Goal: Task Accomplishment & Management: Use online tool/utility

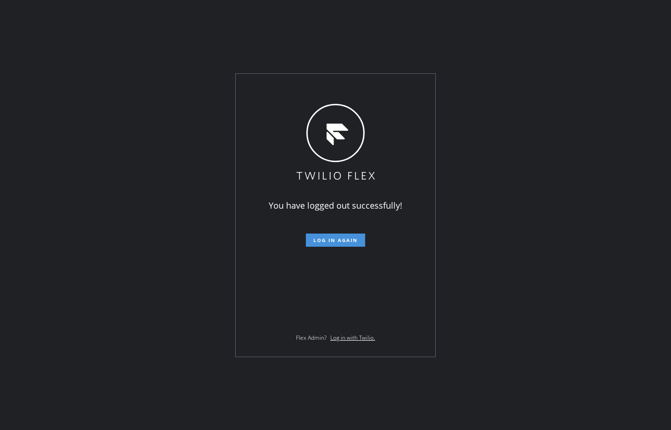
click at [344, 240] on span "Log in again" at bounding box center [335, 240] width 44 height 7
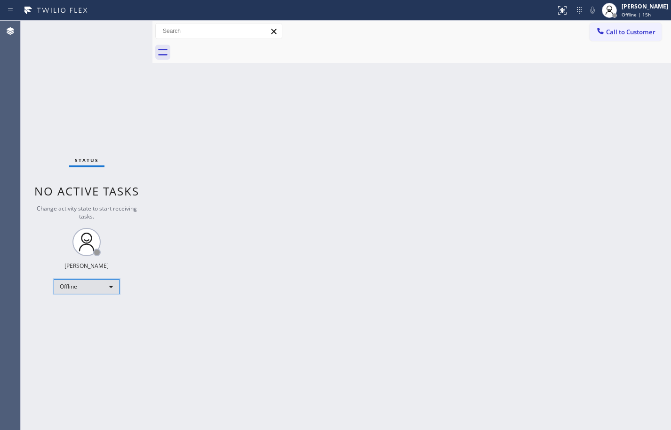
click at [92, 286] on div "Offline" at bounding box center [87, 286] width 66 height 15
click at [88, 311] on li "Available" at bounding box center [86, 311] width 64 height 11
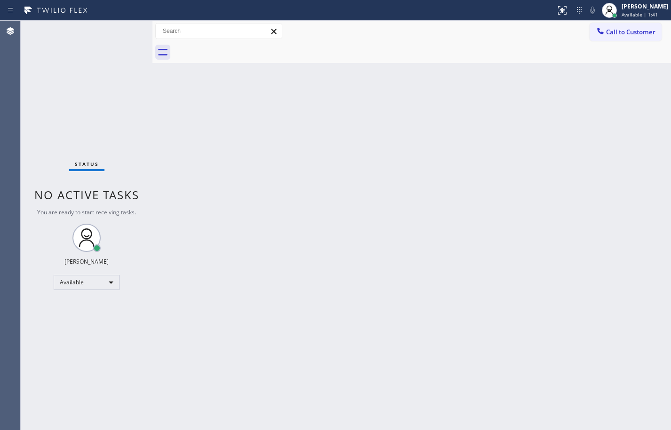
click at [88, 85] on div "Status No active tasks You are ready to start receiving tasks. [PERSON_NAME] Av…" at bounding box center [87, 226] width 132 height 410
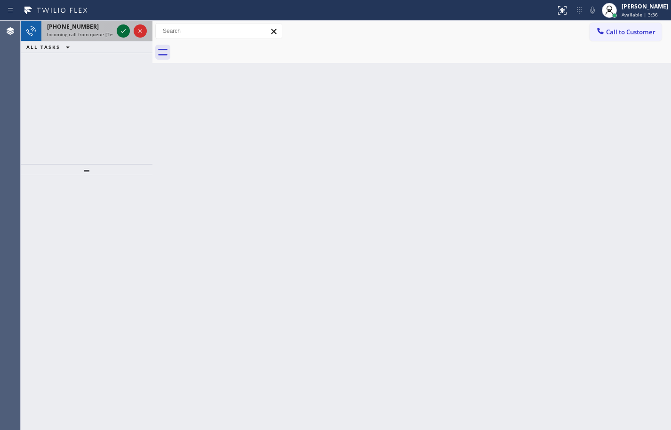
click at [119, 32] on icon at bounding box center [123, 30] width 11 height 11
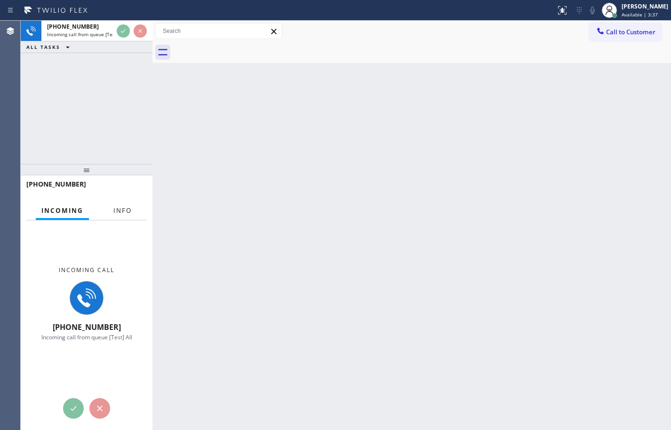
click at [119, 211] on span "Info" at bounding box center [122, 211] width 18 height 8
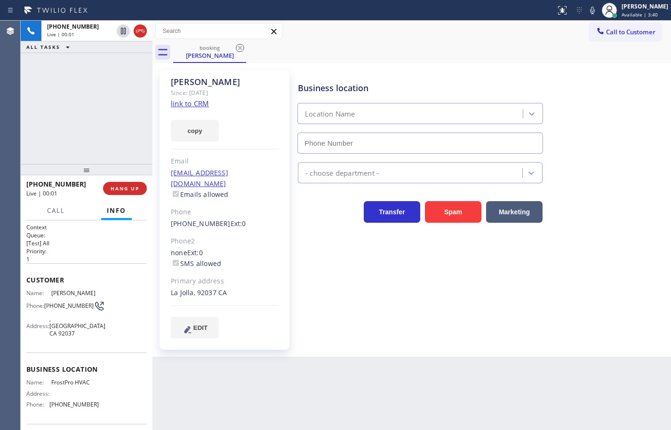
type input "[PHONE_NUMBER]"
click at [185, 103] on link "link to CRM" at bounding box center [190, 103] width 38 height 9
click at [205, 127] on button "copy" at bounding box center [195, 131] width 48 height 22
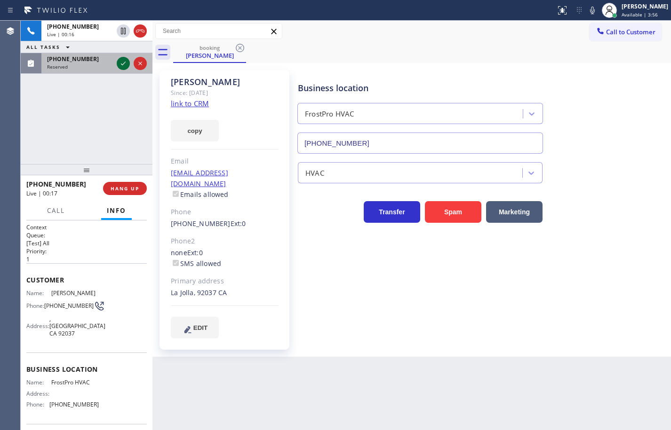
click at [121, 63] on icon at bounding box center [123, 63] width 11 height 11
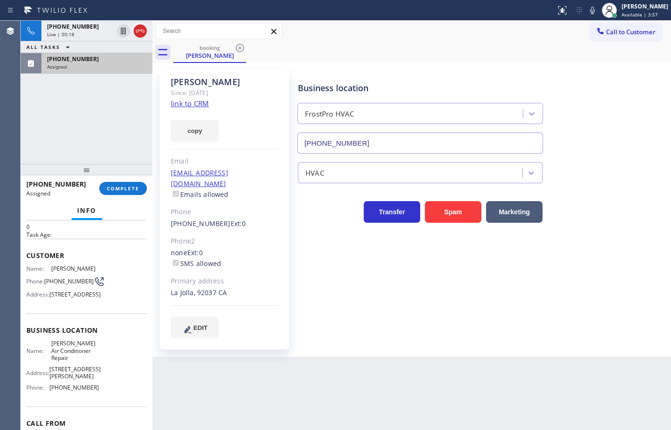
scroll to position [47, 0]
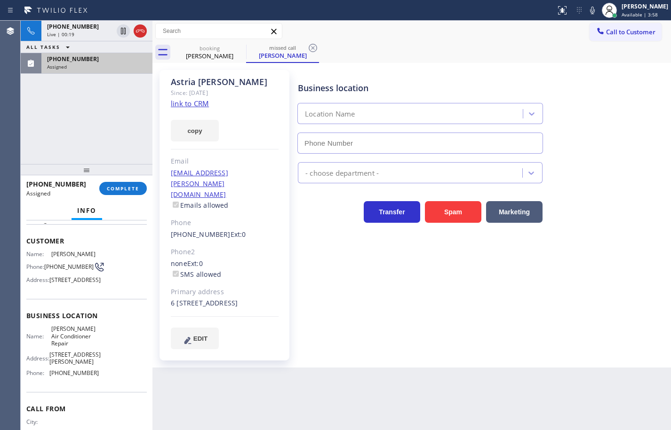
type input "[PHONE_NUMBER]"
click at [102, 381] on div "Name: [PERSON_NAME] Air Conditioner Repair Address: [STREET_ADDRESS][PERSON_NAM…" at bounding box center [86, 353] width 120 height 55
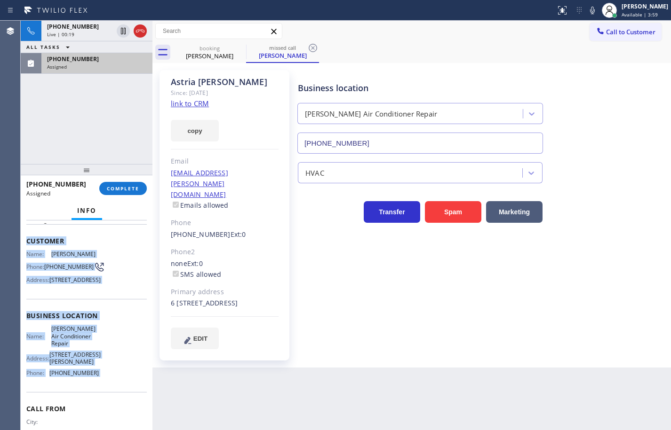
drag, startPoint x: 102, startPoint y: 396, endPoint x: 26, endPoint y: 247, distance: 167.3
click at [26, 247] on div "Context Queue: HVAC Priority: 0 Task Age: Customer Name: [PERSON_NAME] Phone: […" at bounding box center [86, 319] width 120 height 287
copy div "Customer Name: [PERSON_NAME] Phone: [PHONE_NUMBER] Address: [STREET_ADDRESS] Bu…"
click at [116, 187] on span "COMPLETE" at bounding box center [123, 188] width 32 height 7
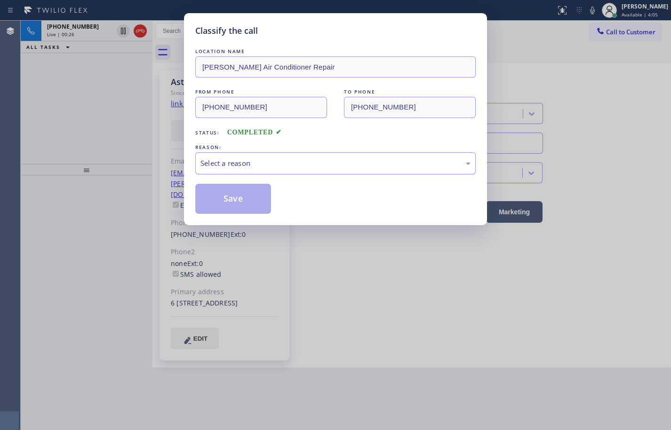
click at [261, 167] on div "Select a reason" at bounding box center [335, 163] width 270 height 11
click at [255, 201] on button "Save" at bounding box center [233, 199] width 76 height 30
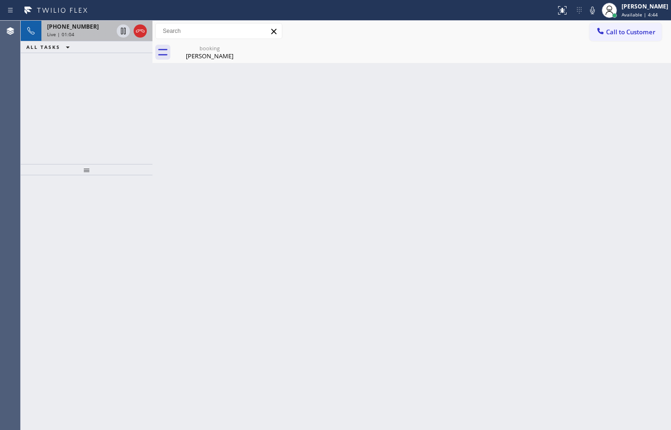
click at [81, 30] on span "[PHONE_NUMBER]" at bounding box center [73, 27] width 52 height 8
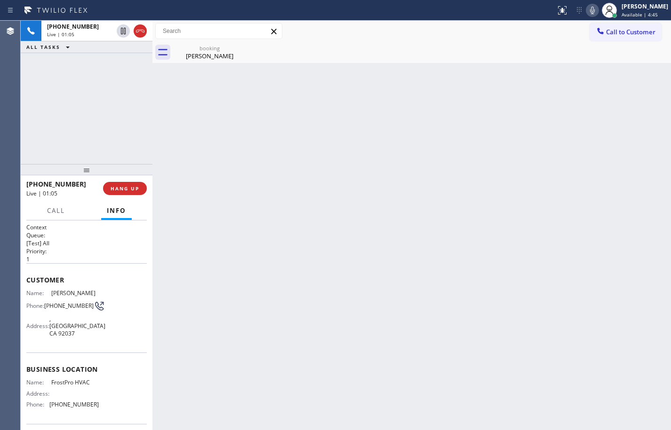
click at [590, 15] on icon at bounding box center [592, 10] width 11 height 11
click at [590, 9] on icon at bounding box center [592, 11] width 5 height 8
click at [120, 62] on icon at bounding box center [123, 63] width 11 height 11
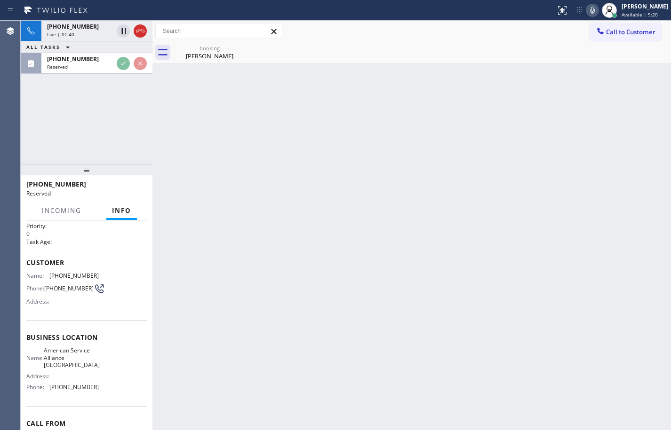
scroll to position [47, 0]
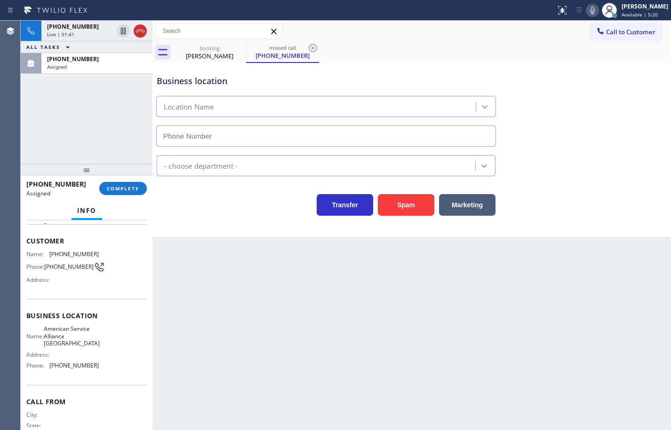
click at [105, 373] on div "Name: American Service Alliance Palm Desert Address: Phone: [PHONE_NUMBER]" at bounding box center [86, 350] width 120 height 48
type input "[PHONE_NUMBER]"
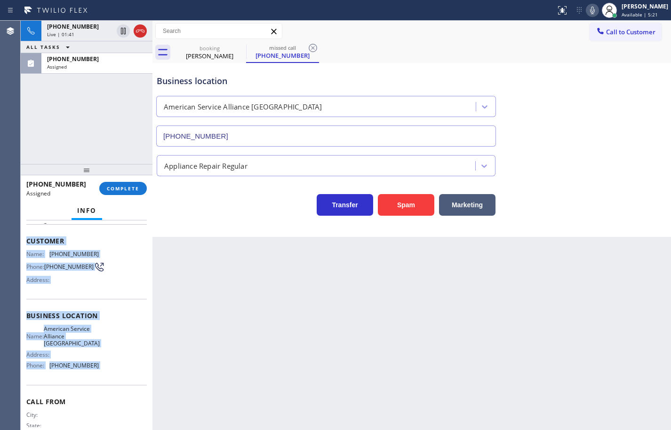
drag, startPoint x: 105, startPoint y: 375, endPoint x: 37, endPoint y: 243, distance: 148.3
click at [37, 243] on div "Context Queue: Appliance Repair Priority: 0 Task Age: Customer Name: [PHONE_NUM…" at bounding box center [86, 316] width 120 height 280
copy div "Customer Name: [PHONE_NUMBER] Phone: [PHONE_NUMBER] Address: Business location …"
click at [144, 185] on button "COMPLETE" at bounding box center [123, 188] width 48 height 13
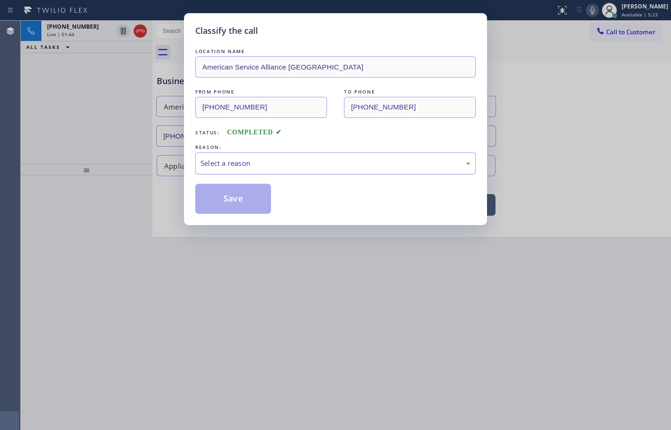
click at [267, 164] on div "Select a reason" at bounding box center [335, 163] width 270 height 11
click at [237, 203] on button "Save" at bounding box center [233, 199] width 76 height 30
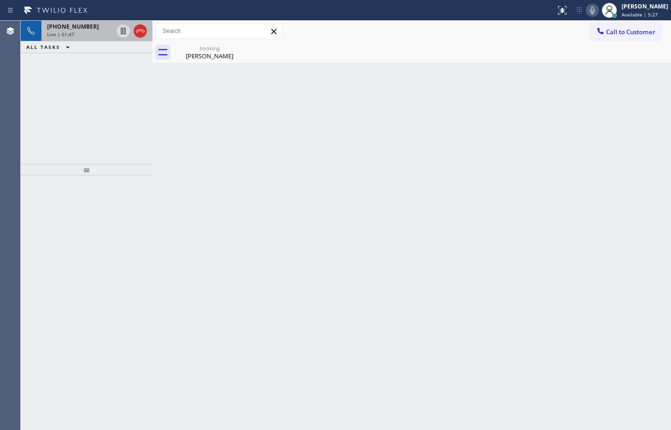
click at [88, 31] on div "Live | 01:47" at bounding box center [80, 34] width 66 height 7
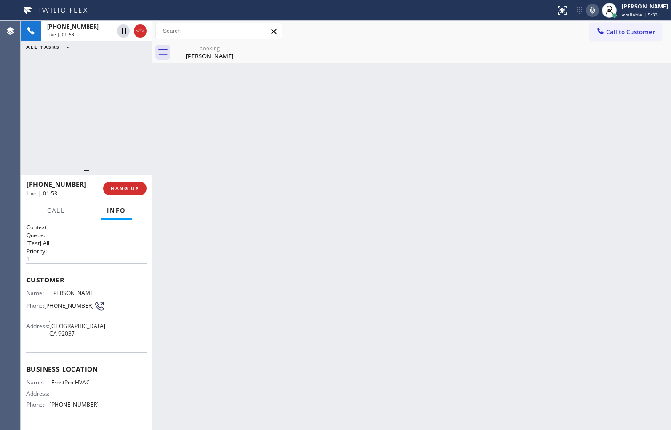
drag, startPoint x: 144, startPoint y: 30, endPoint x: 172, endPoint y: 25, distance: 28.2
click at [144, 30] on icon at bounding box center [140, 30] width 11 height 11
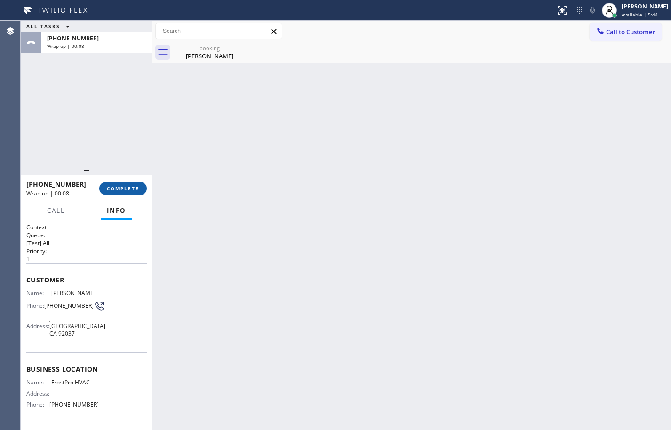
click at [142, 191] on button "COMPLETE" at bounding box center [123, 188] width 48 height 13
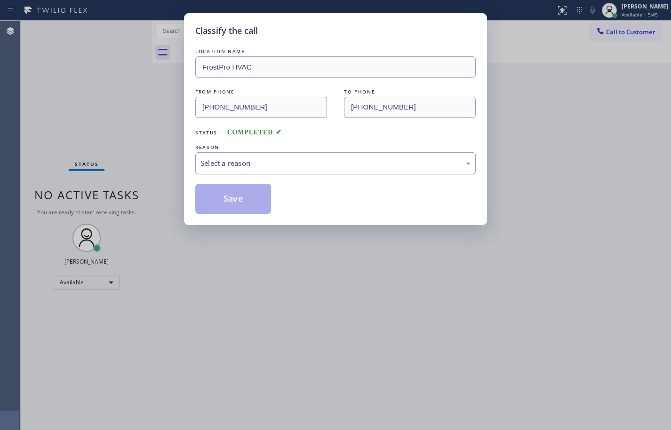
click at [223, 167] on div "Select a reason" at bounding box center [335, 163] width 270 height 11
click at [247, 200] on button "Save" at bounding box center [233, 199] width 76 height 30
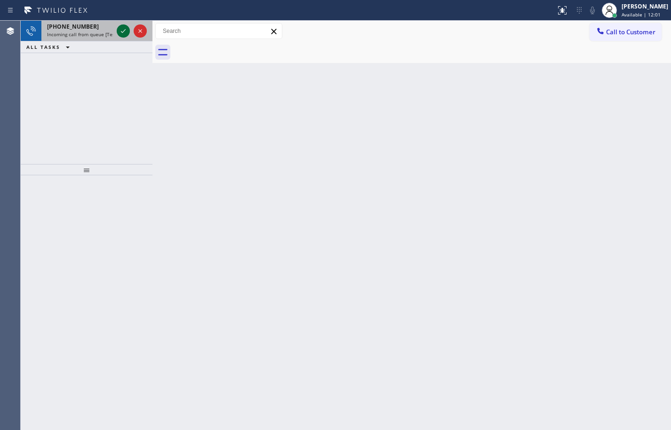
click at [126, 32] on icon at bounding box center [123, 30] width 11 height 11
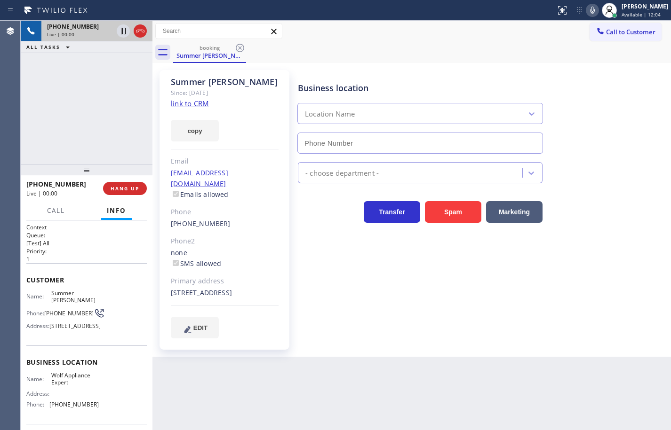
type input "[PHONE_NUMBER]"
click at [191, 101] on link "link to CRM" at bounding box center [190, 103] width 38 height 9
click at [202, 129] on button "copy" at bounding box center [195, 131] width 48 height 22
click at [587, 11] on icon at bounding box center [592, 10] width 11 height 11
drag, startPoint x: 124, startPoint y: 31, endPoint x: 135, endPoint y: 29, distance: 11.4
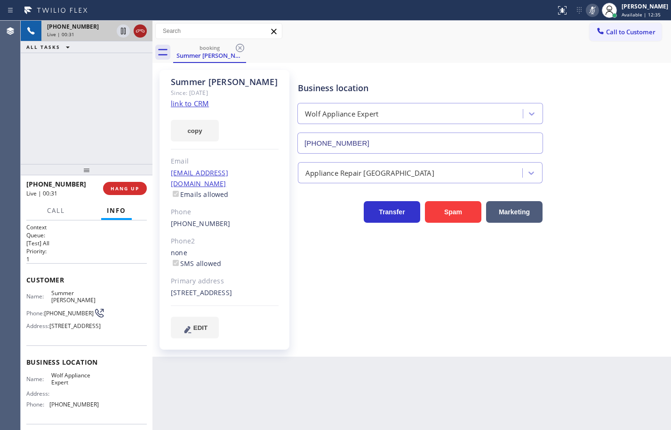
click at [124, 31] on icon at bounding box center [123, 31] width 5 height 7
click at [636, 83] on div "Business location Wolf Appliance Expert [PHONE_NUMBER]" at bounding box center [482, 111] width 373 height 85
click at [122, 32] on icon at bounding box center [123, 30] width 11 height 11
click at [588, 11] on icon at bounding box center [592, 10] width 11 height 11
click at [56, 97] on div "[PHONE_NUMBER] Live | 02:21 ALL TASKS ALL TASKS ACTIVE TASKS TASKS IN WRAP UP" at bounding box center [87, 92] width 132 height 143
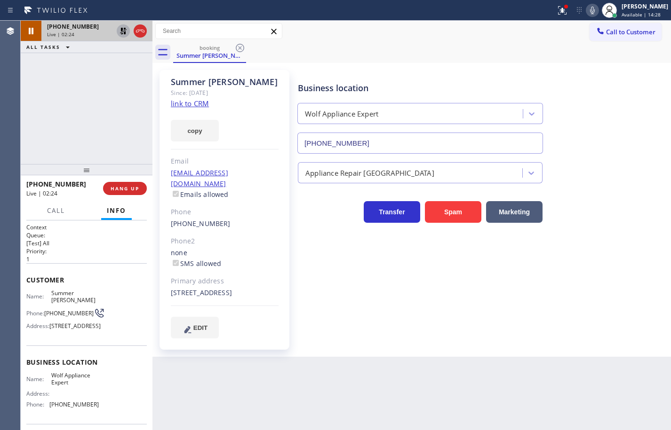
click at [119, 32] on icon at bounding box center [123, 30] width 11 height 11
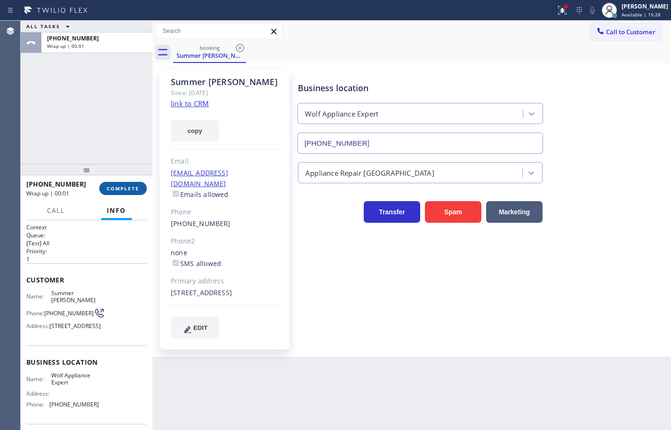
click at [126, 191] on span "COMPLETE" at bounding box center [123, 188] width 32 height 7
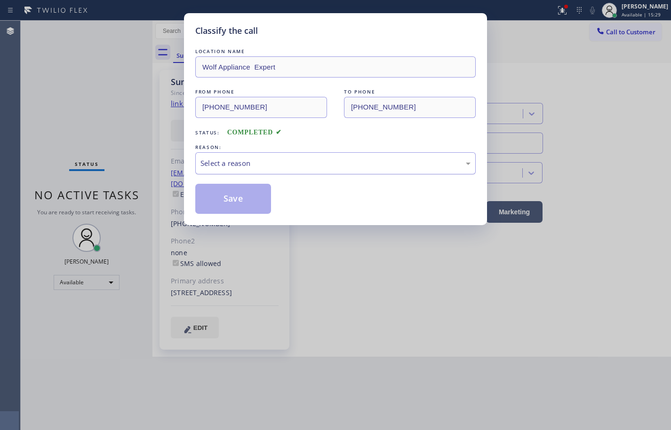
click at [263, 164] on div "Select a reason" at bounding box center [335, 163] width 270 height 11
click at [242, 196] on button "Save" at bounding box center [233, 199] width 76 height 30
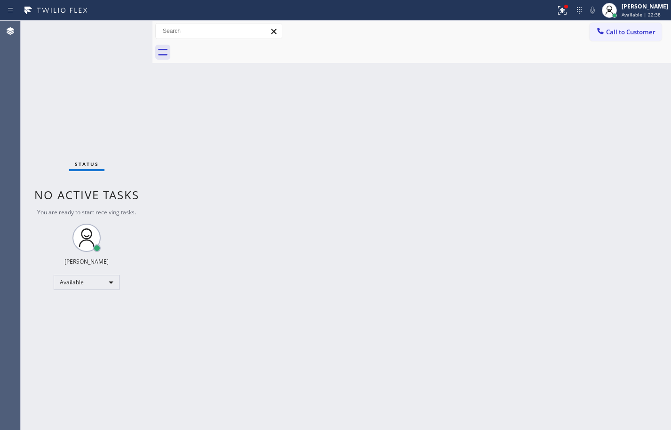
click at [640, 107] on div "Back to Dashboard Change Sender ID Customers Technicians Select a contact Outbo…" at bounding box center [411, 226] width 518 height 410
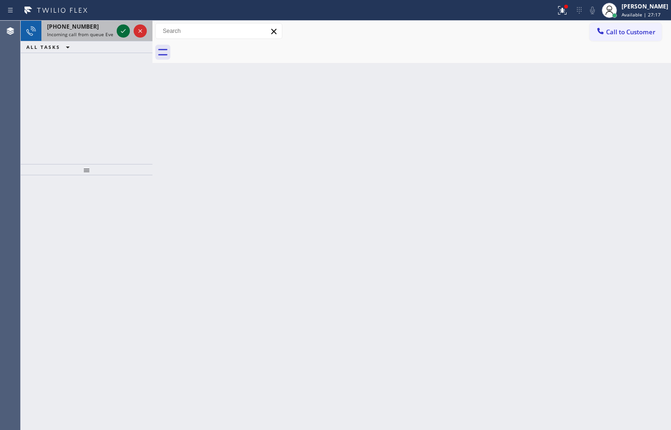
drag, startPoint x: 79, startPoint y: 24, endPoint x: 117, endPoint y: 36, distance: 40.0
click at [79, 24] on span "[PHONE_NUMBER]" at bounding box center [73, 27] width 52 height 8
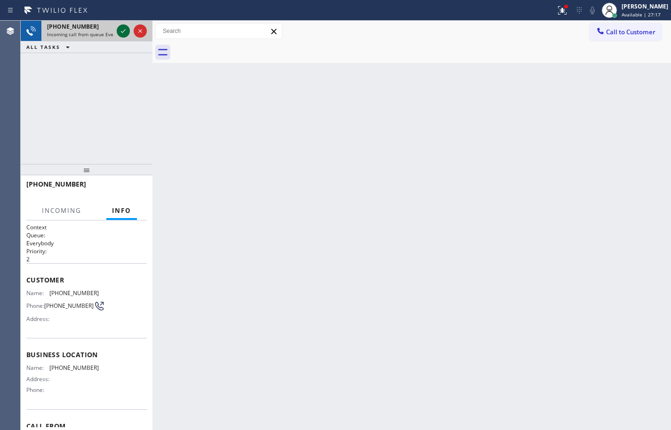
click at [121, 33] on icon at bounding box center [123, 30] width 11 height 11
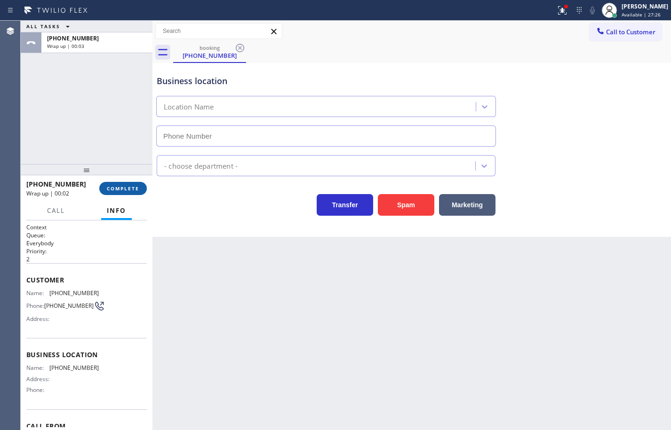
click at [144, 191] on button "COMPLETE" at bounding box center [123, 188] width 48 height 13
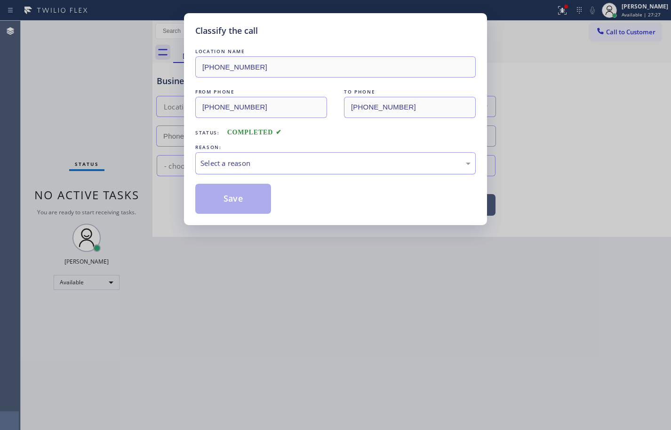
click at [261, 164] on div "Select a reason" at bounding box center [335, 163] width 270 height 11
click at [261, 200] on button "Save" at bounding box center [233, 199] width 76 height 30
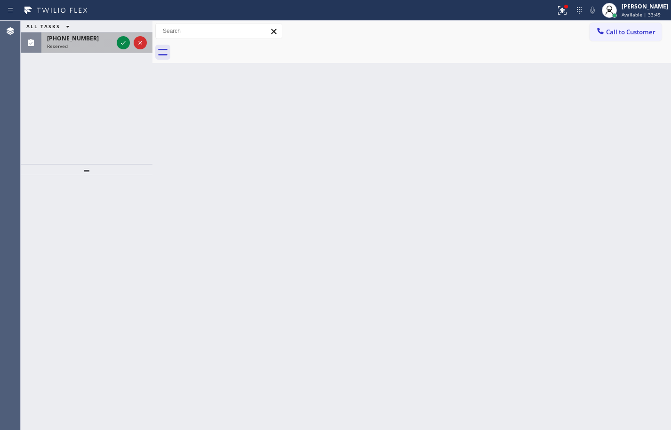
click at [67, 38] on span "[PHONE_NUMBER]" at bounding box center [73, 38] width 52 height 8
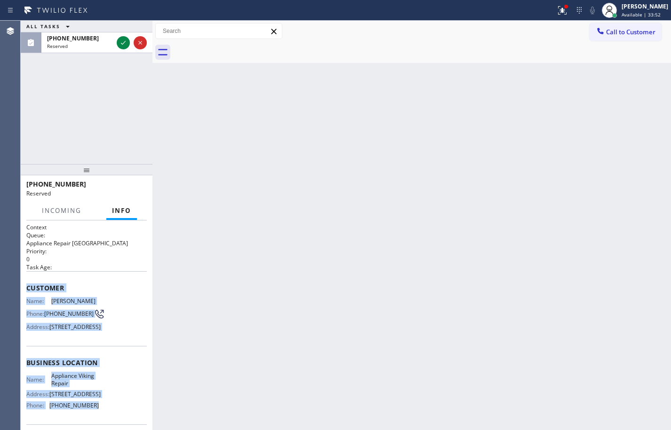
drag, startPoint x: 107, startPoint y: 359, endPoint x: 21, endPoint y: 292, distance: 109.6
click at [21, 292] on div "Context Queue: Appliance Repair High End Priority: 0 Task Age: Customer Name: […" at bounding box center [87, 326] width 132 height 210
copy div "Customer Name: [PERSON_NAME] Phone: [PHONE_NUMBER] Address: [STREET_ADDRESS] Bu…"
click at [119, 43] on icon at bounding box center [123, 42] width 11 height 11
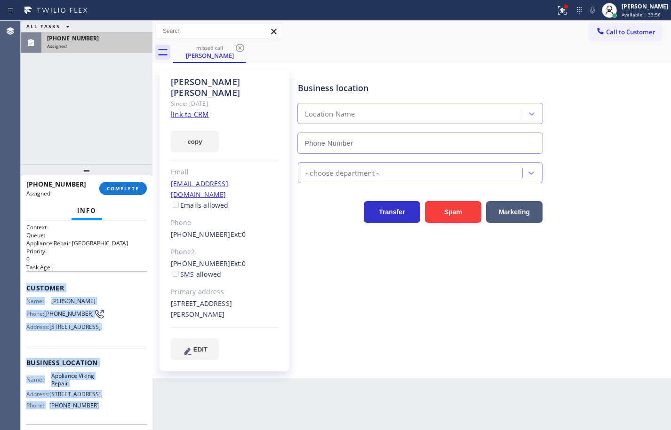
type input "[PHONE_NUMBER]"
click at [199, 110] on link "link to CRM" at bounding box center [190, 114] width 38 height 9
click at [127, 188] on span "COMPLETE" at bounding box center [123, 188] width 32 height 7
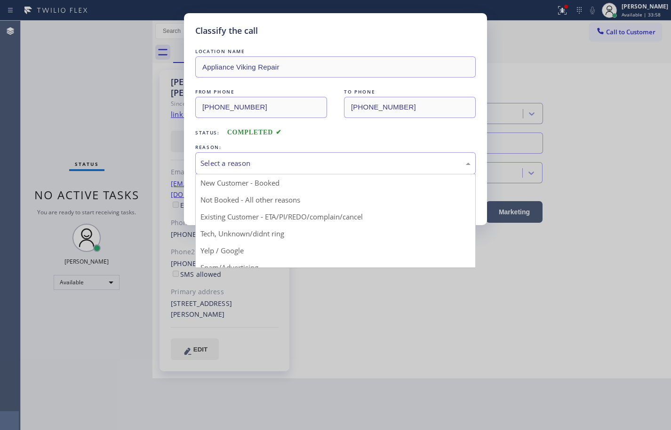
click at [296, 154] on div "Select a reason" at bounding box center [335, 163] width 280 height 22
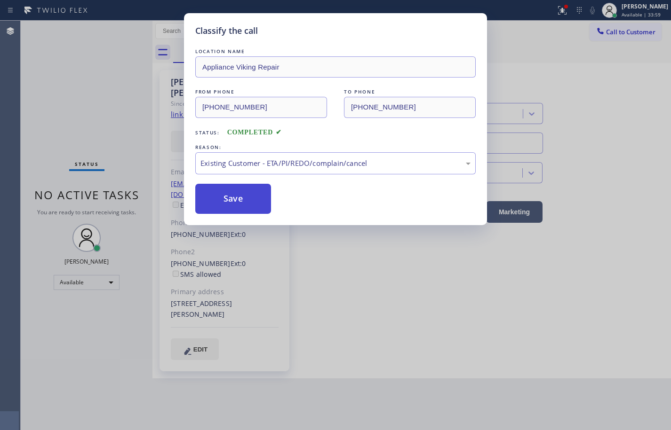
click at [240, 191] on button "Save" at bounding box center [233, 199] width 76 height 30
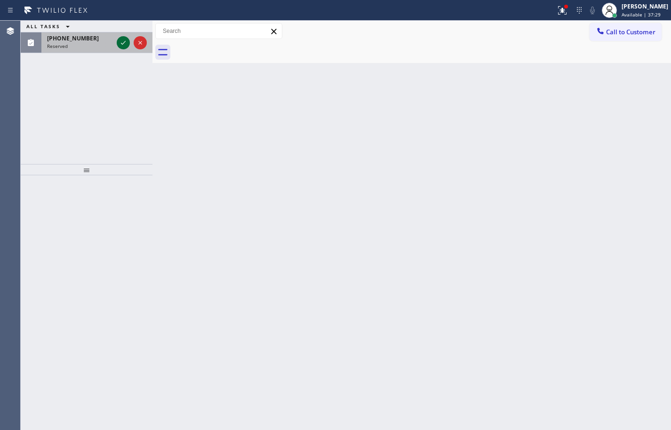
click at [125, 44] on icon at bounding box center [123, 42] width 11 height 11
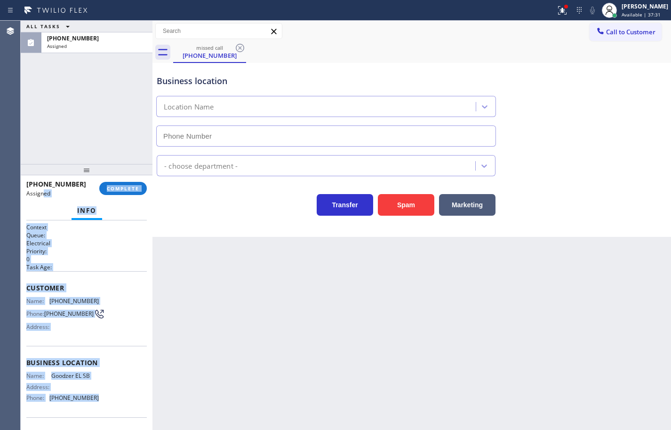
type input "[PHONE_NUMBER]"
drag, startPoint x: 100, startPoint y: 369, endPoint x: 24, endPoint y: 283, distance: 115.3
click at [24, 283] on div "Context Queue: Electrical Priority: 0 Task Age: Customer Name: [PHONE_NUMBER] P…" at bounding box center [87, 326] width 132 height 210
copy div "Customer Name: [PHONE_NUMBER] Phone: [PHONE_NUMBER] Address: Business location …"
drag, startPoint x: 134, startPoint y: 187, endPoint x: 144, endPoint y: 183, distance: 10.7
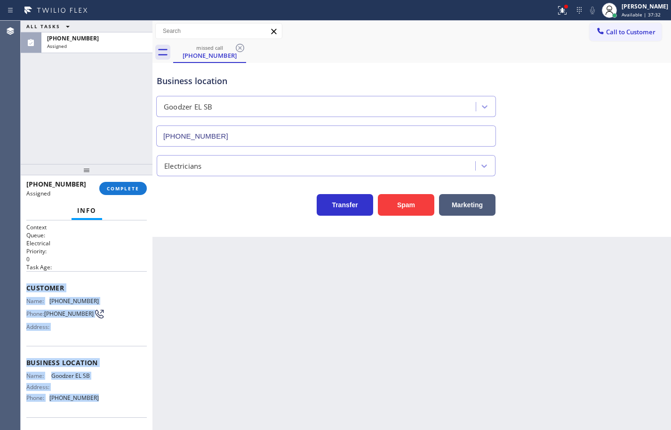
click at [141, 183] on button "COMPLETE" at bounding box center [123, 188] width 48 height 13
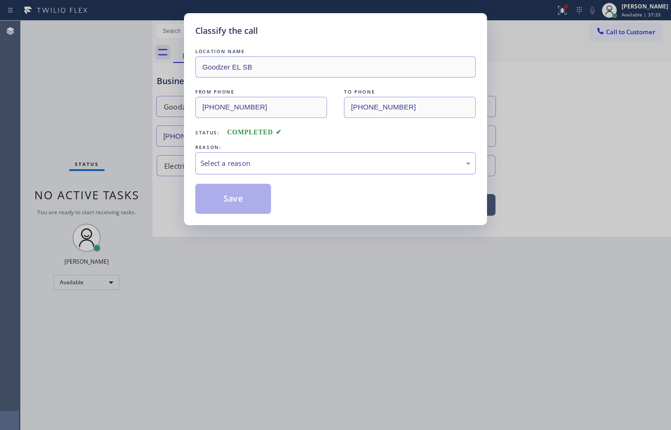
click at [268, 171] on div "Select a reason" at bounding box center [335, 163] width 280 height 22
click at [242, 198] on button "Save" at bounding box center [233, 199] width 76 height 30
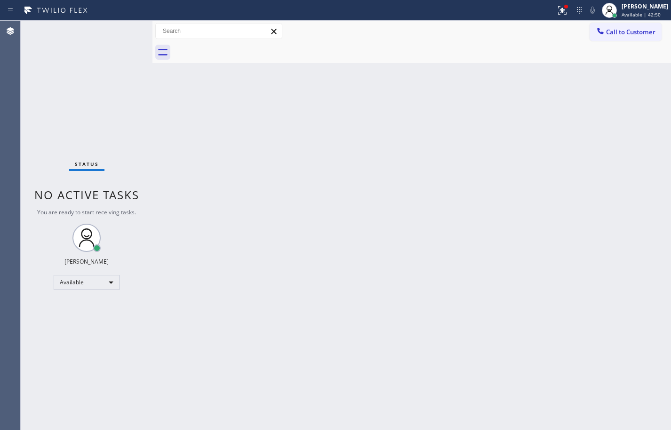
click at [658, 209] on div "Back to Dashboard Change Sender ID Customers Technicians Select a contact Outbo…" at bounding box center [411, 226] width 518 height 410
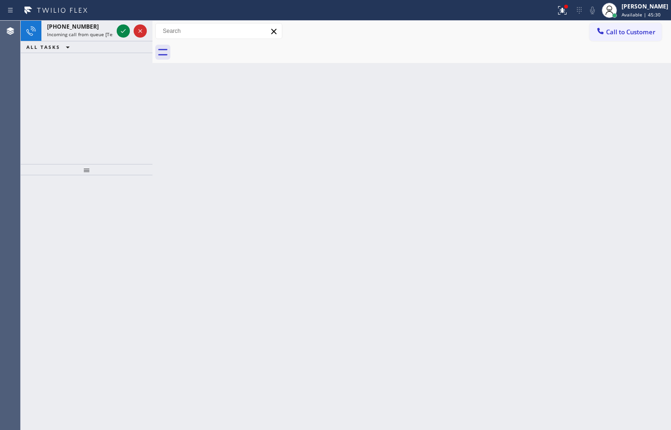
click at [121, 32] on icon at bounding box center [123, 30] width 11 height 11
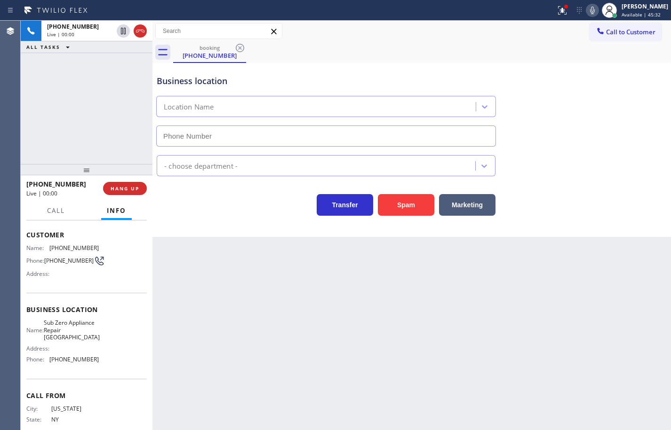
type input "[PHONE_NUMBER]"
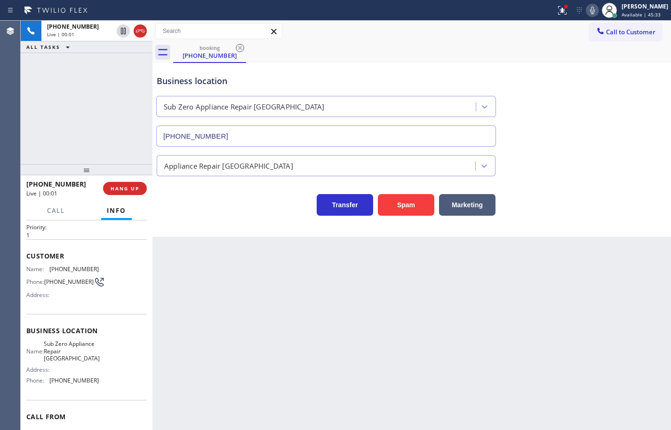
scroll to position [71, 0]
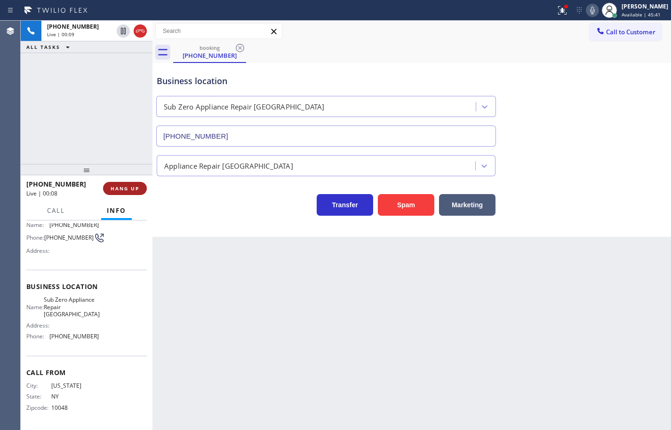
click at [139, 188] on span "HANG UP" at bounding box center [125, 188] width 29 height 7
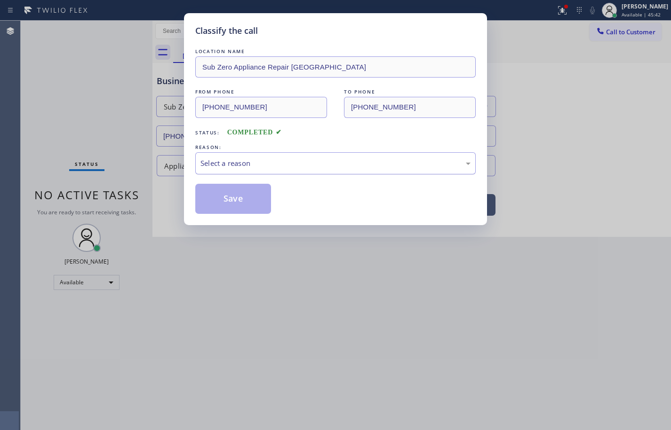
click at [257, 163] on div "Select a reason" at bounding box center [335, 163] width 270 height 11
click at [260, 206] on button "Save" at bounding box center [233, 199] width 76 height 30
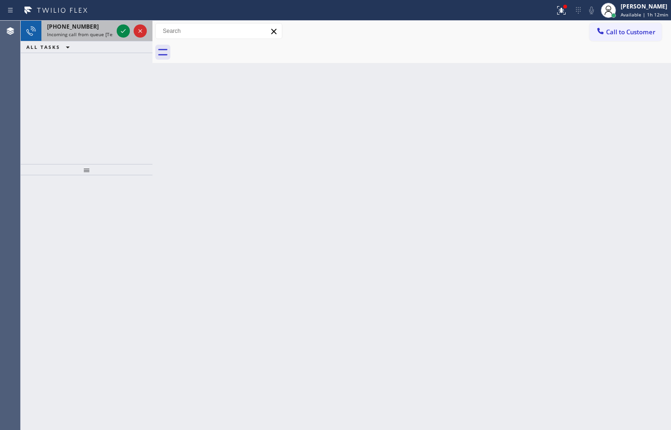
drag, startPoint x: 85, startPoint y: 35, endPoint x: 112, endPoint y: 34, distance: 27.3
click at [85, 35] on span "Incoming call from queue [Test] All" at bounding box center [86, 34] width 78 height 7
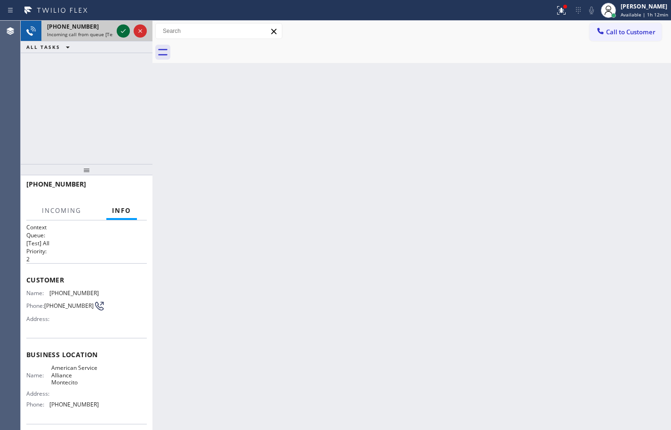
click at [120, 30] on icon at bounding box center [123, 30] width 11 height 11
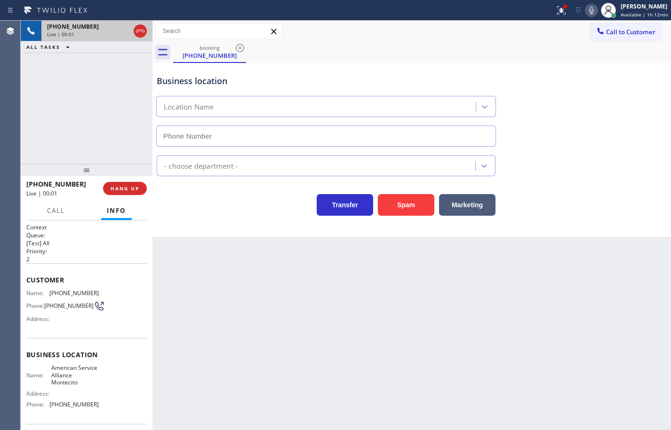
type input "[PHONE_NUMBER]"
click at [72, 290] on span "[PHONE_NUMBER]" at bounding box center [73, 293] width 49 height 7
copy span "[PHONE_NUMBER]"
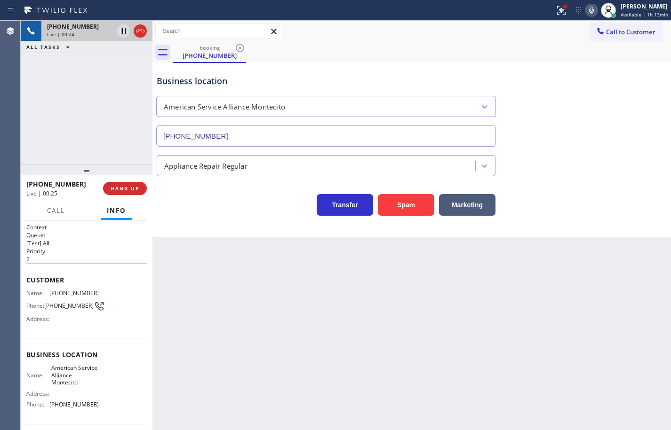
click at [79, 382] on span "American Service Alliance Montecito" at bounding box center [74, 376] width 47 height 22
copy span "American Service Alliance Montecito"
click at [71, 408] on span "[PHONE_NUMBER]" at bounding box center [73, 404] width 49 height 7
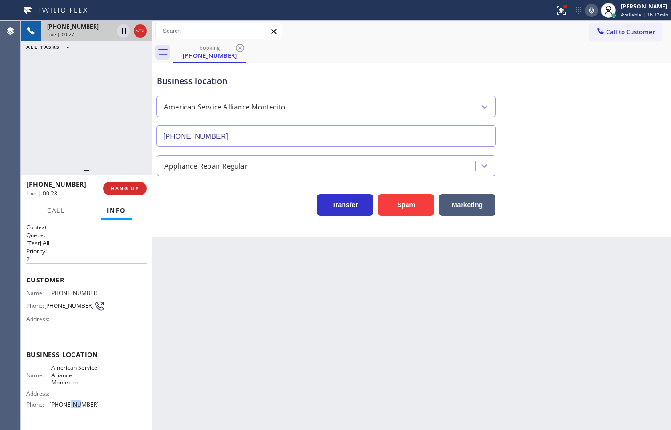
click at [71, 408] on span "[PHONE_NUMBER]" at bounding box center [73, 404] width 49 height 7
copy span "[PHONE_NUMBER]"
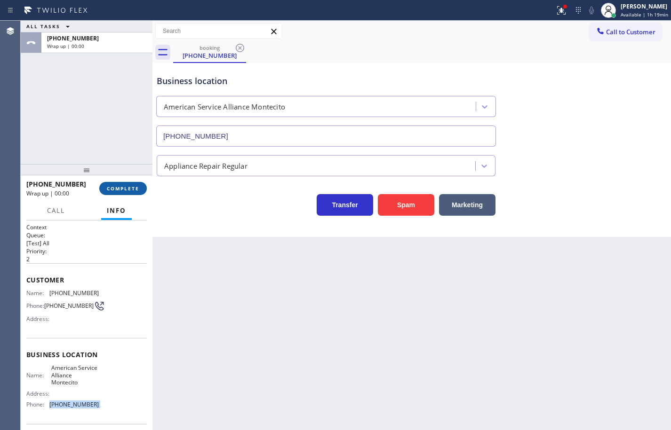
click at [140, 183] on button "COMPLETE" at bounding box center [123, 188] width 48 height 13
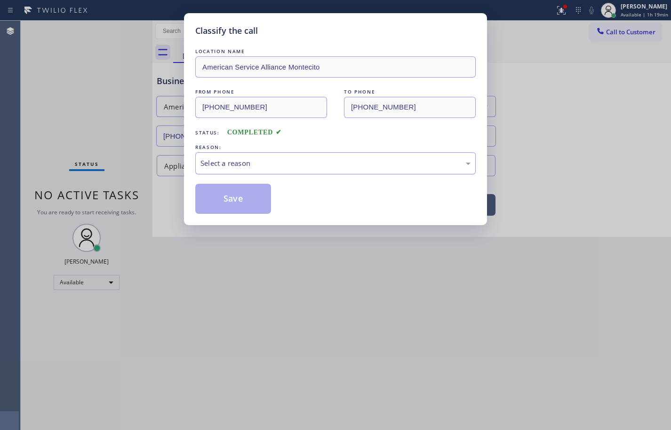
click at [271, 164] on div "Select a reason" at bounding box center [335, 163] width 270 height 11
click at [259, 199] on button "Save" at bounding box center [233, 199] width 76 height 30
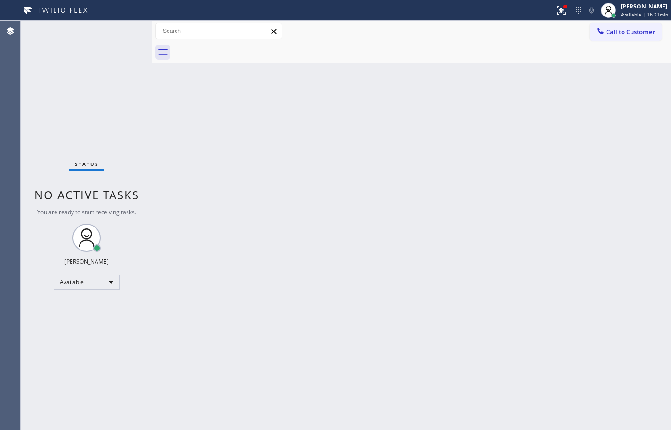
click at [661, 96] on div "Back to Dashboard Change Sender ID Customers Technicians Select a contact Outbo…" at bounding box center [411, 226] width 518 height 410
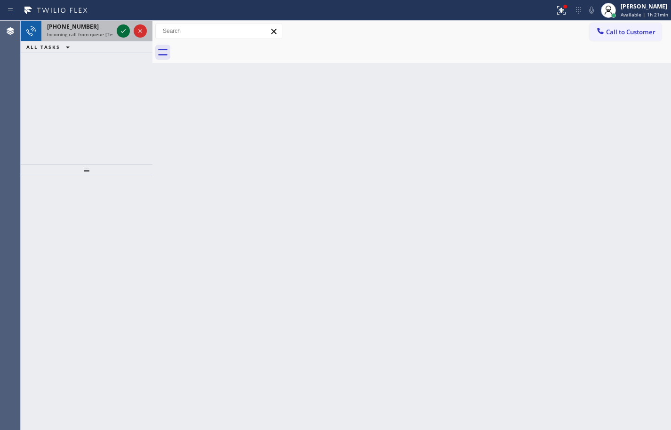
click at [120, 32] on icon at bounding box center [123, 30] width 11 height 11
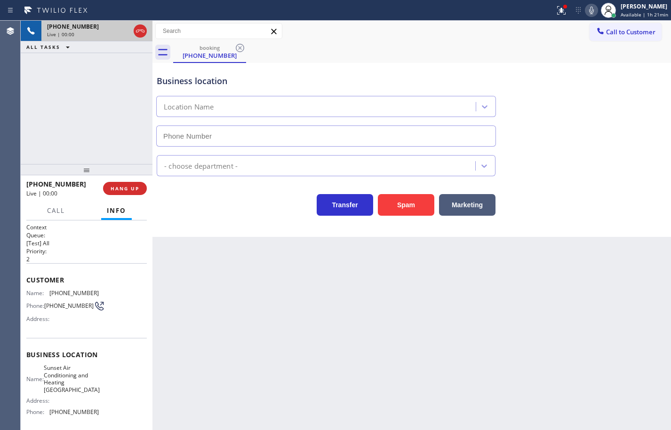
type input "[PHONE_NUMBER]"
click at [403, 201] on button "Spam" at bounding box center [406, 205] width 56 height 22
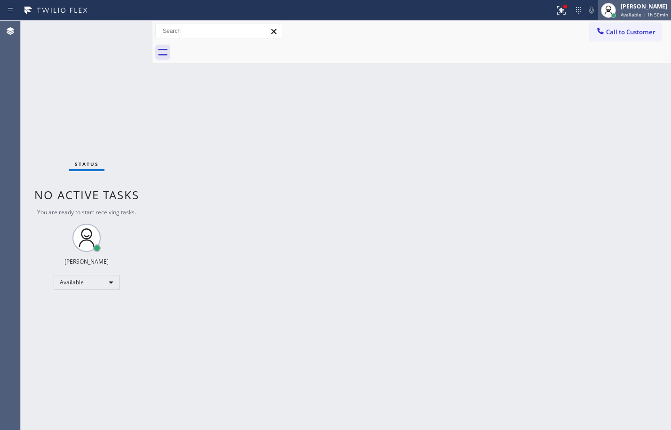
click at [653, 16] on span "Available | 1h 50min" at bounding box center [645, 14] width 48 height 7
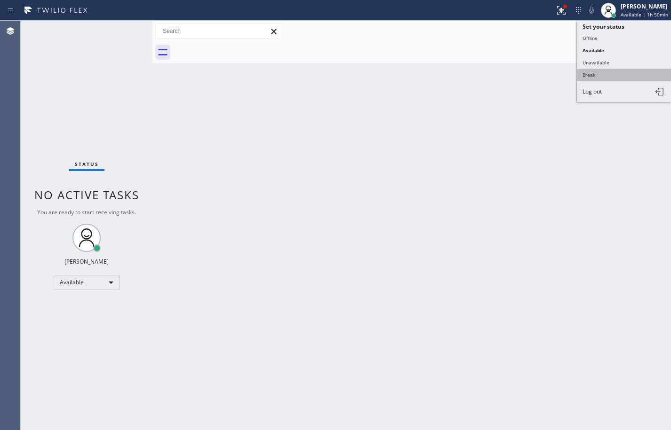
click at [618, 72] on button "Break" at bounding box center [624, 75] width 94 height 12
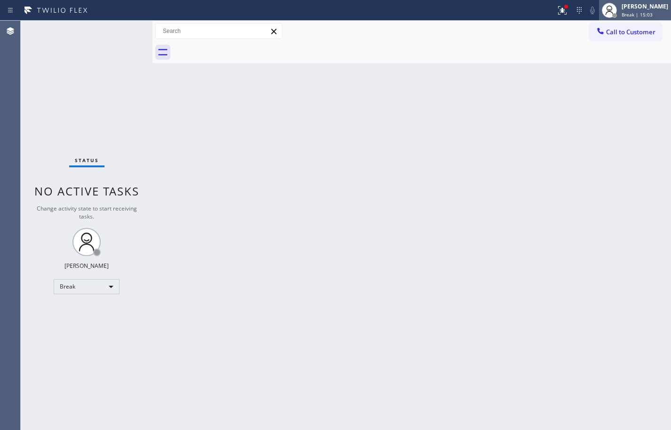
click at [641, 12] on span "Break | 15:03" at bounding box center [636, 14] width 31 height 7
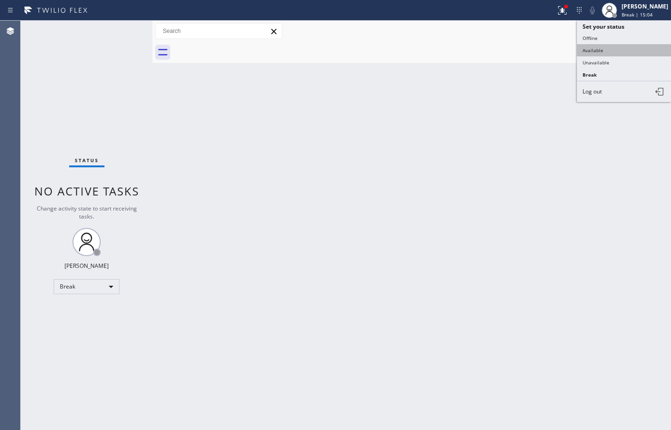
click at [624, 45] on button "Available" at bounding box center [624, 50] width 94 height 12
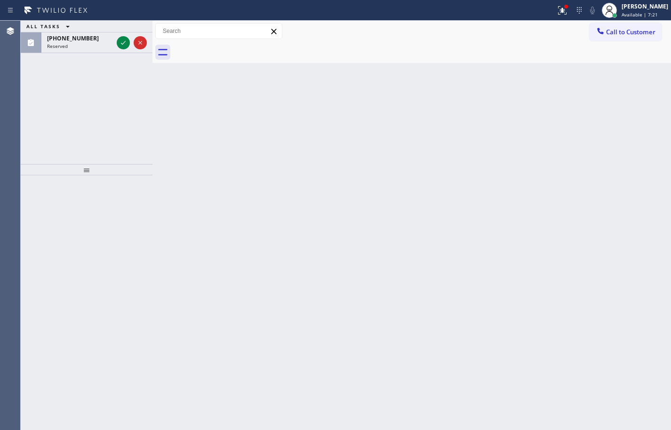
drag, startPoint x: 64, startPoint y: 43, endPoint x: 68, endPoint y: 56, distance: 12.8
click at [64, 43] on span "Reserved" at bounding box center [57, 46] width 21 height 7
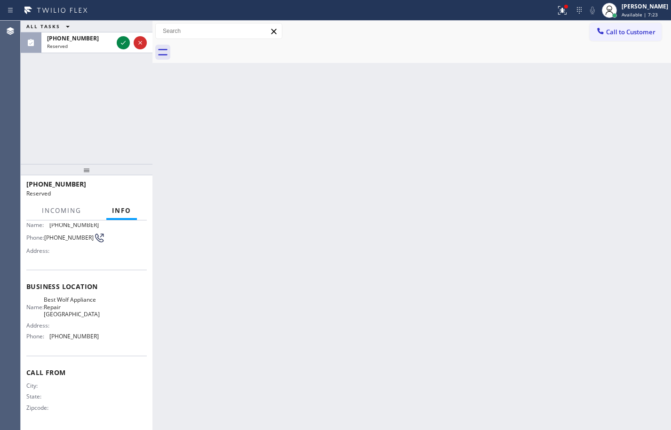
scroll to position [79, 0]
click at [124, 42] on icon at bounding box center [123, 42] width 11 height 11
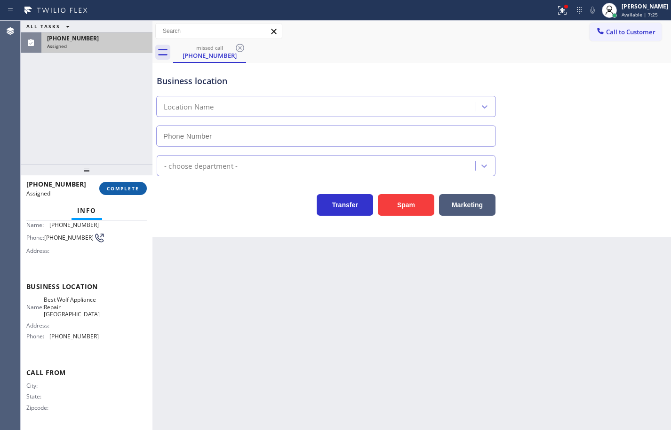
type input "[PHONE_NUMBER]"
click at [122, 185] on span "COMPLETE" at bounding box center [123, 188] width 32 height 7
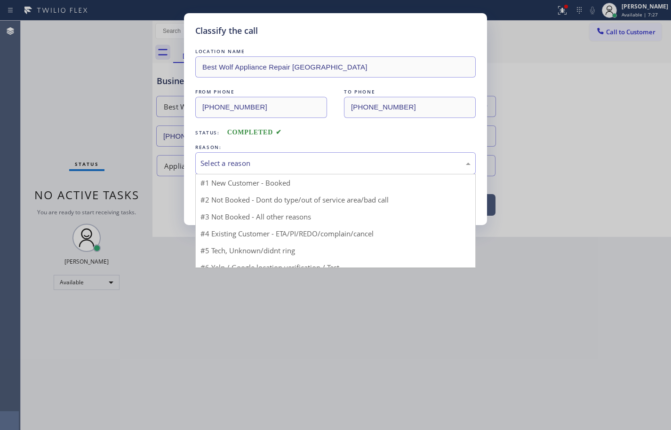
click at [250, 168] on div "Select a reason" at bounding box center [335, 163] width 270 height 11
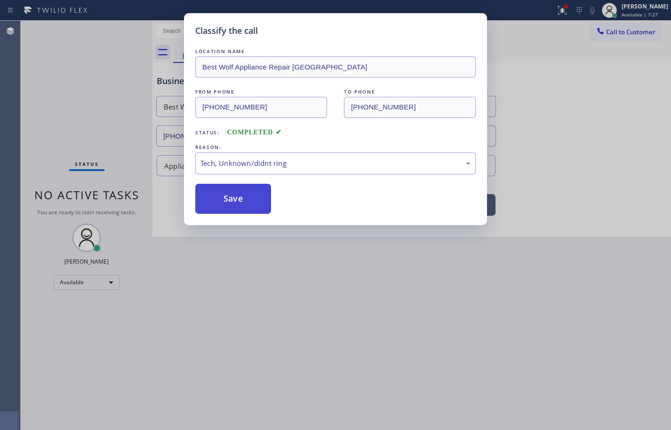
click at [238, 192] on button "Save" at bounding box center [233, 199] width 76 height 30
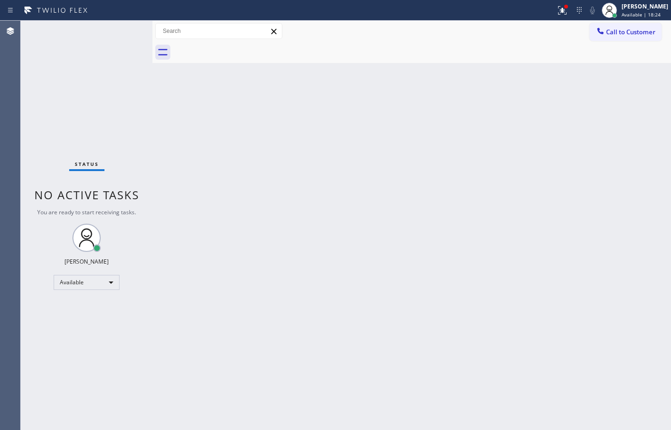
click at [104, 48] on div "Status No active tasks You are ready to start receiving tasks. [PERSON_NAME] Av…" at bounding box center [87, 226] width 132 height 410
click at [638, 142] on div "Back to Dashboard Change Sender ID Customers Technicians Select a contact Outbo…" at bounding box center [411, 226] width 518 height 410
drag, startPoint x: 655, startPoint y: 13, endPoint x: 656, endPoint y: 40, distance: 26.8
click at [655, 13] on span "Available | 1h 16min" at bounding box center [645, 14] width 48 height 7
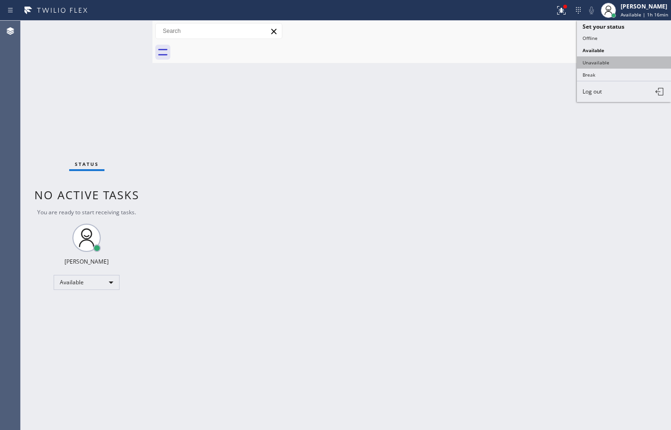
click at [639, 58] on button "Unavailable" at bounding box center [624, 62] width 94 height 12
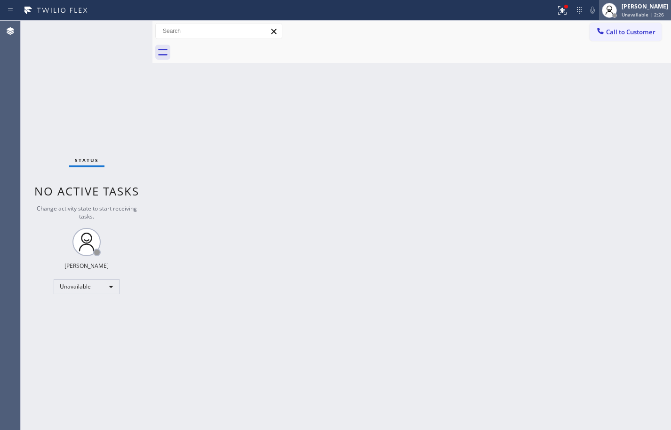
click at [635, 10] on div "[PERSON_NAME] Unavailable | 2:26" at bounding box center [645, 10] width 51 height 16
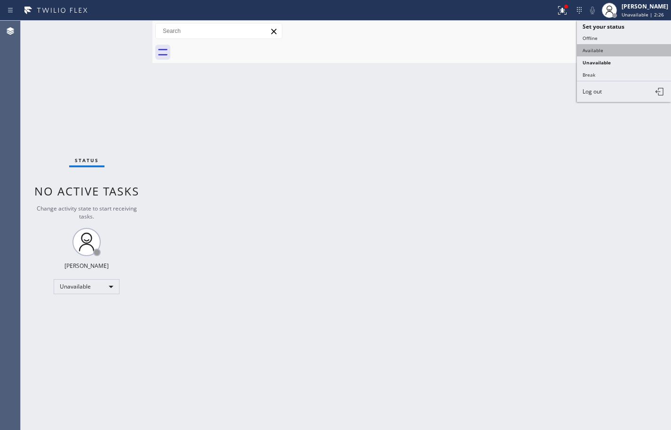
click at [612, 50] on button "Available" at bounding box center [624, 50] width 94 height 12
